Goal: Task Accomplishment & Management: Manage account settings

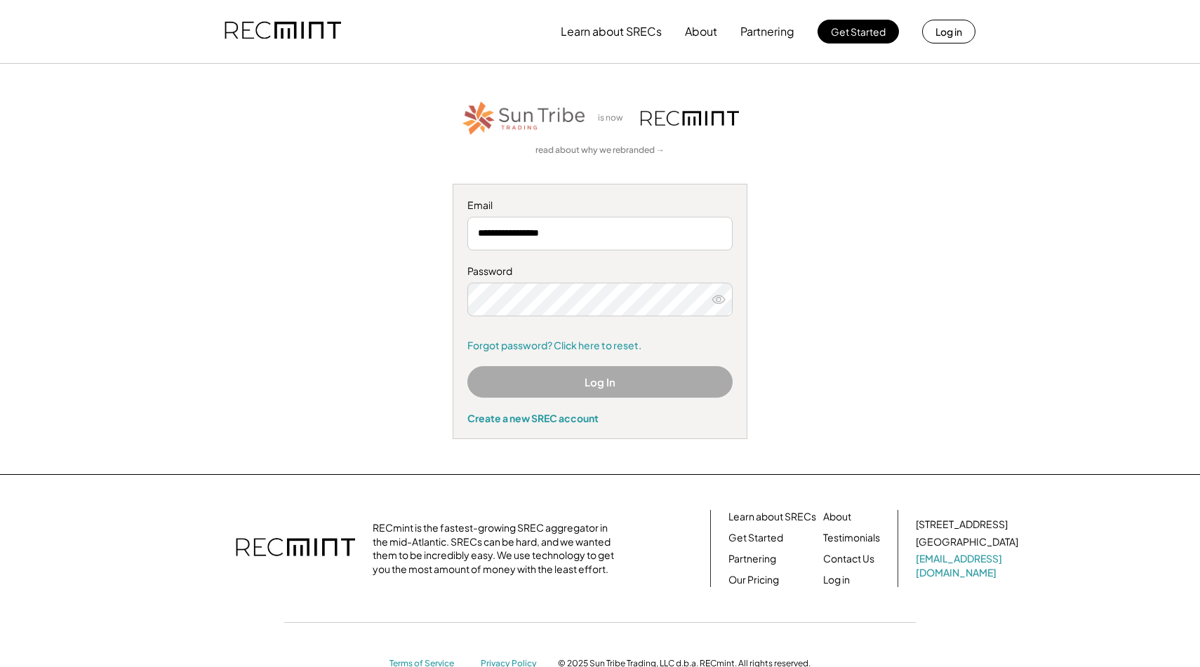
drag, startPoint x: 0, startPoint y: 0, endPoint x: 434, endPoint y: 200, distance: 478.1
click at [434, 200] on div "**********" at bounding box center [600, 269] width 864 height 340
click at [593, 379] on button "Log In" at bounding box center [599, 382] width 265 height 32
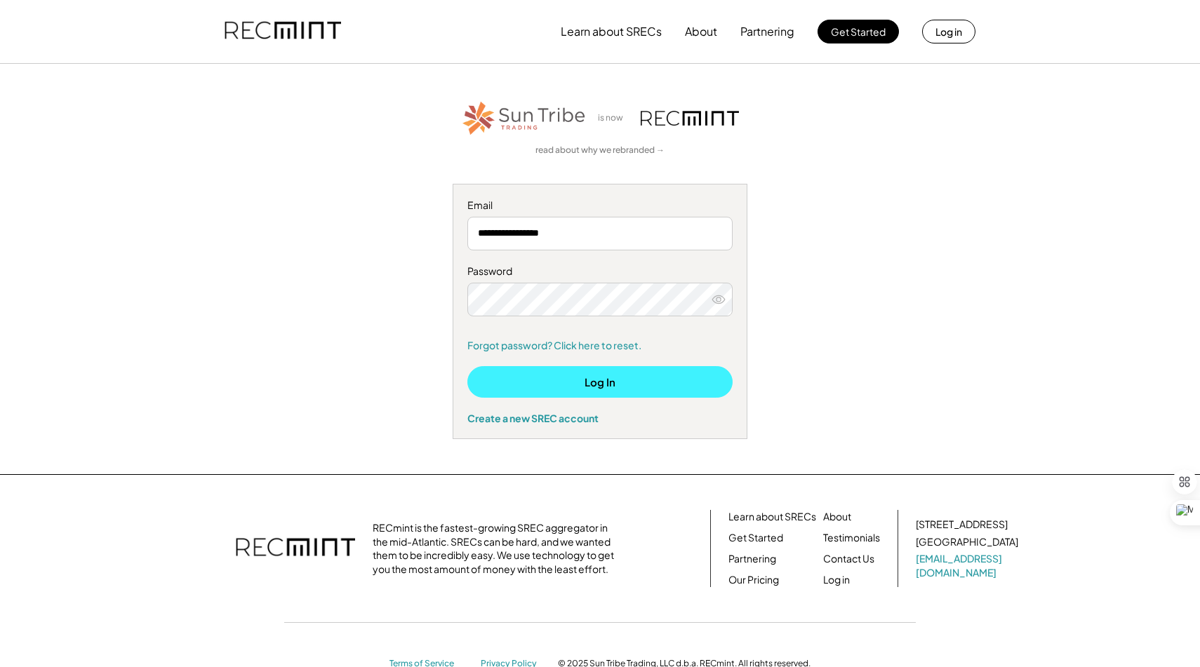
click at [624, 375] on button "Log In" at bounding box center [599, 382] width 265 height 32
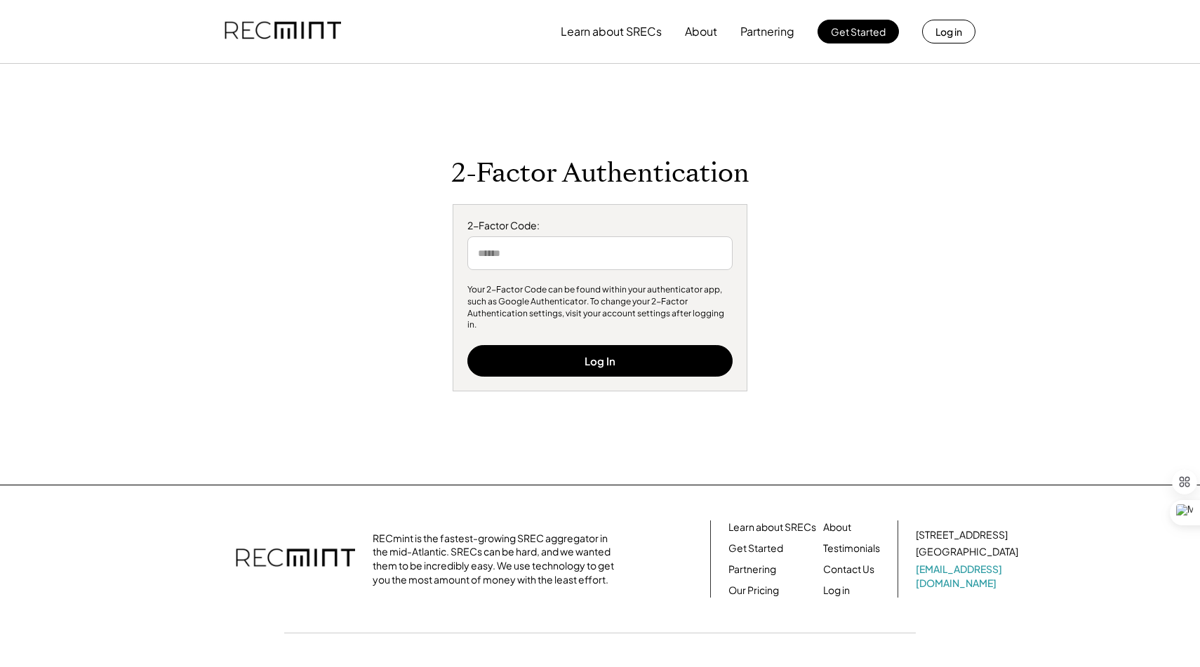
click at [583, 261] on input "input" at bounding box center [599, 253] width 265 height 34
click at [556, 267] on input "input" at bounding box center [599, 253] width 265 height 34
type input "*"
type input "******"
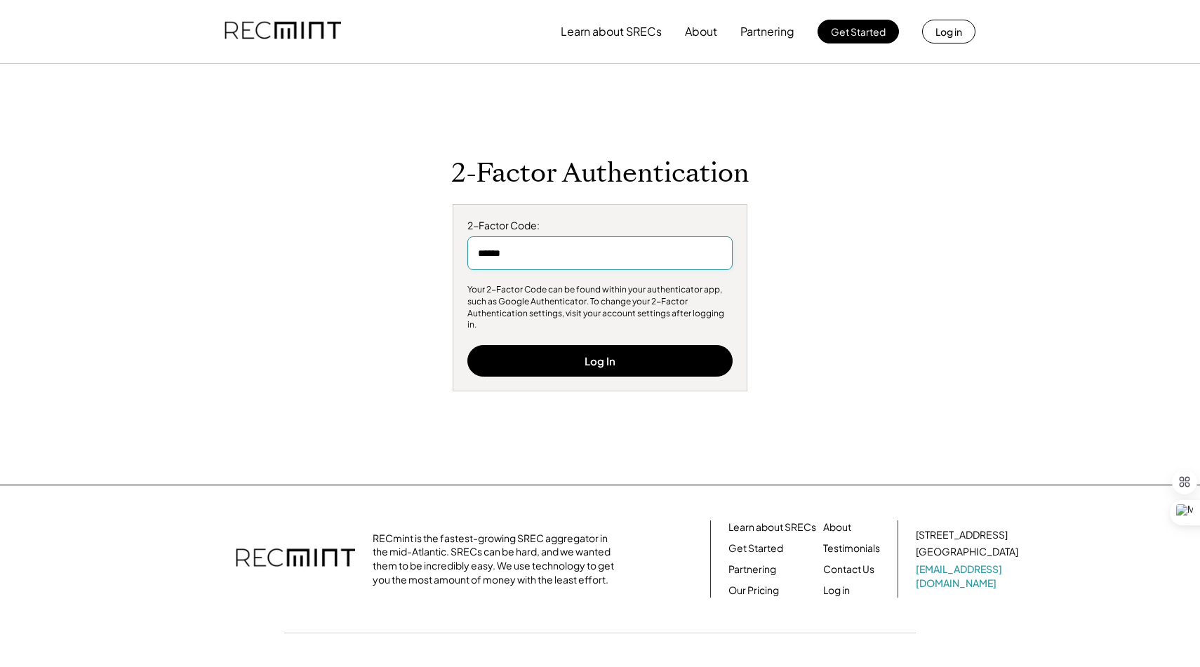
click at [623, 375] on div "2-Factor Code: Your 2-Factor Code can be found within your authenticator app, s…" at bounding box center [599, 298] width 295 height 188
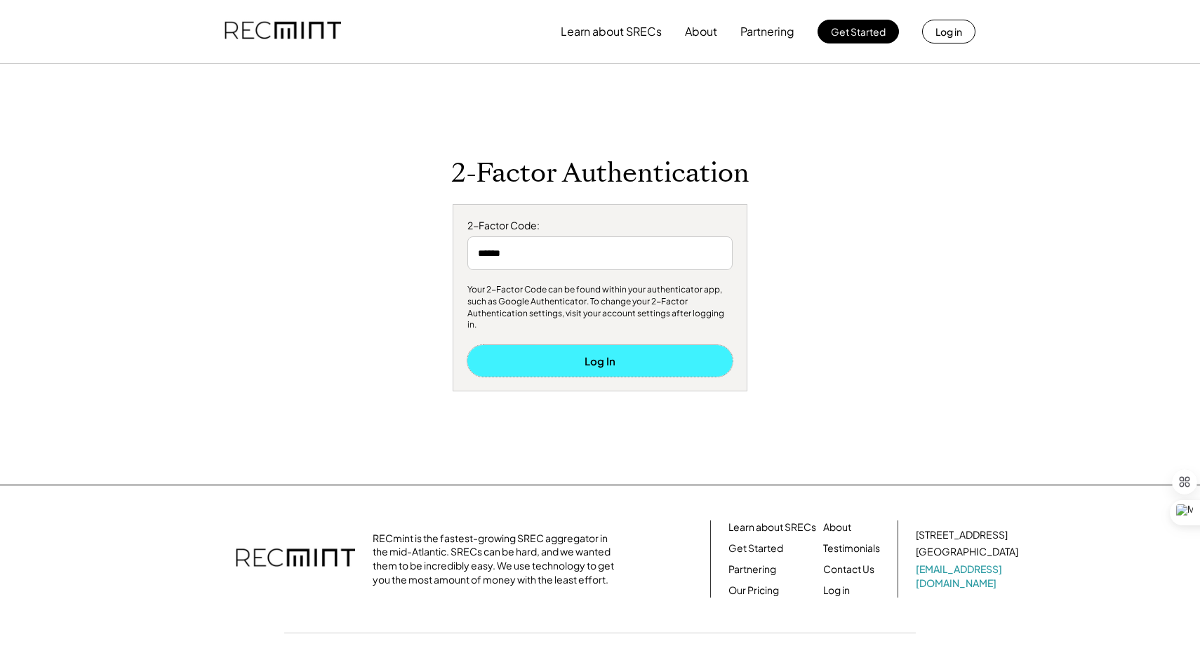
click at [623, 358] on button "Log In" at bounding box center [599, 361] width 265 height 32
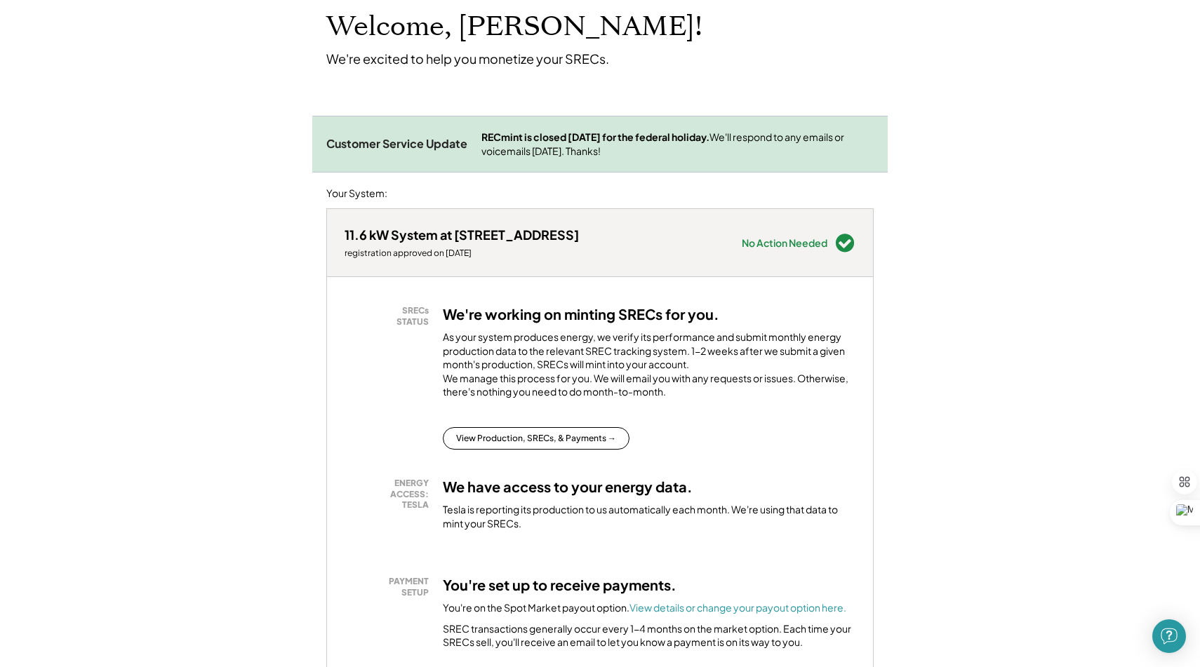
scroll to position [242, 0]
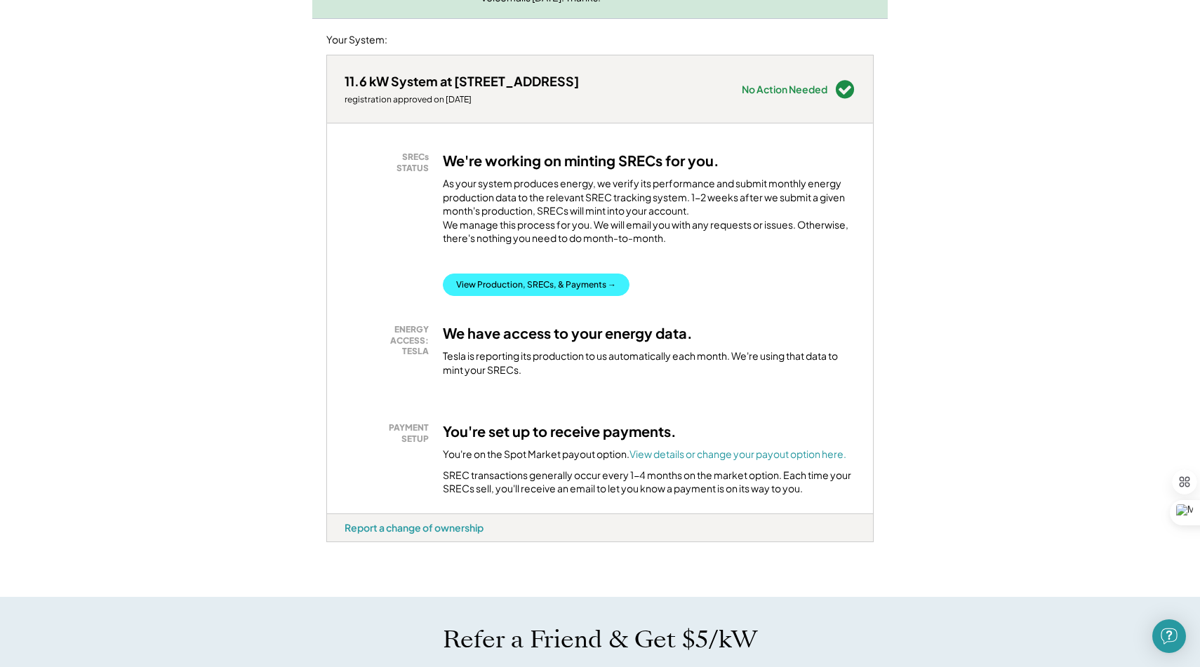
click at [592, 291] on button "View Production, SRECs, & Payments →" at bounding box center [536, 285] width 187 height 22
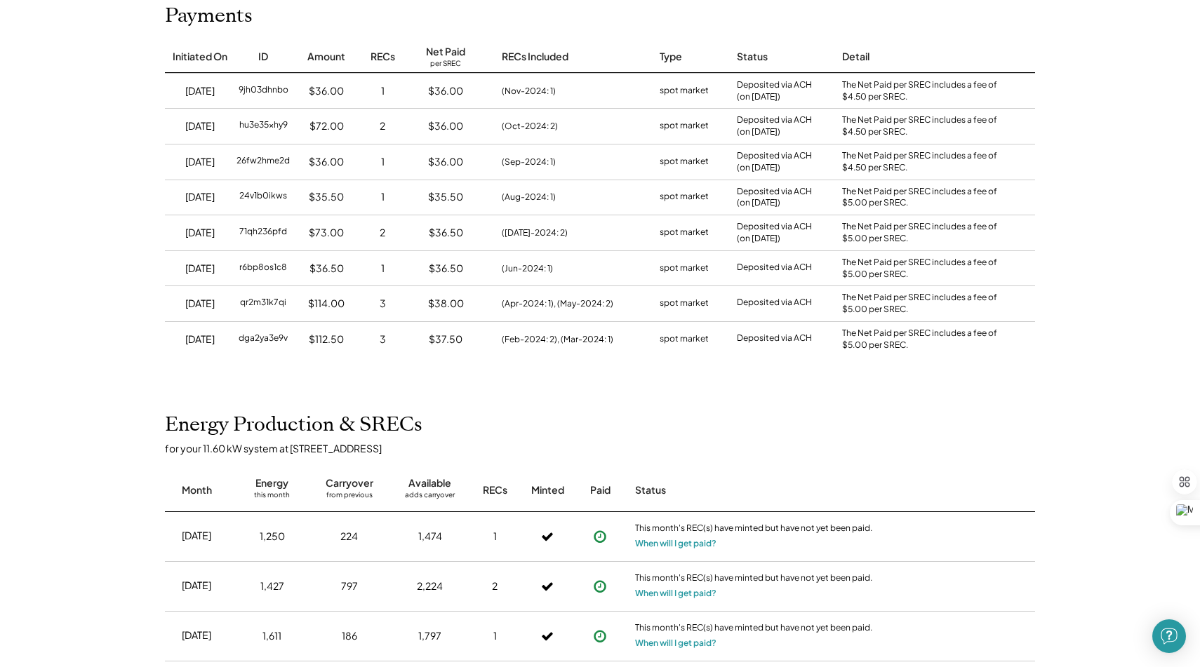
scroll to position [185, 0]
